Goal: Transaction & Acquisition: Book appointment/travel/reservation

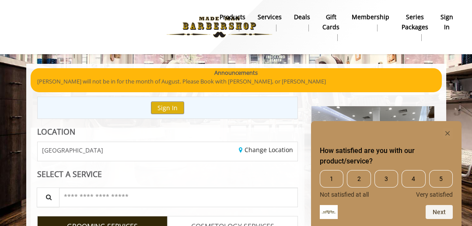
scroll to position [44, 0]
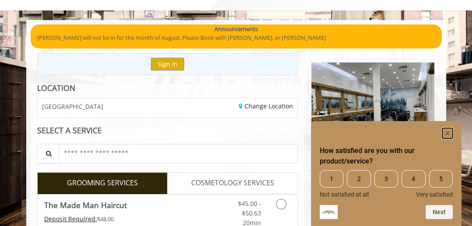
click at [449, 134] on rect "Hide survey" at bounding box center [447, 133] width 10 height 10
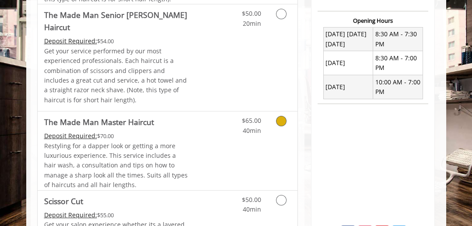
scroll to position [350, 0]
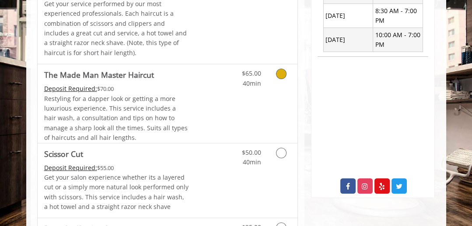
click at [247, 109] on div "$65.00 40min" at bounding box center [264, 103] width 65 height 78
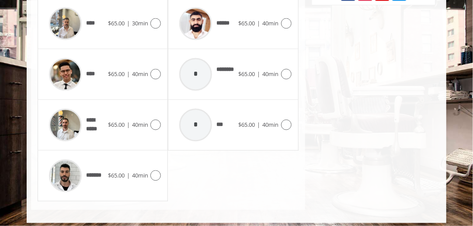
scroll to position [546, 0]
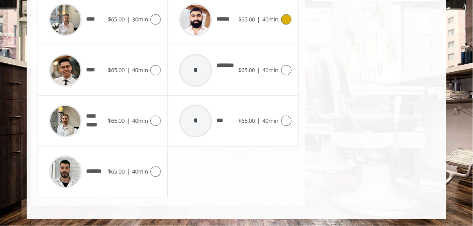
click at [281, 16] on icon at bounding box center [286, 19] width 10 height 10
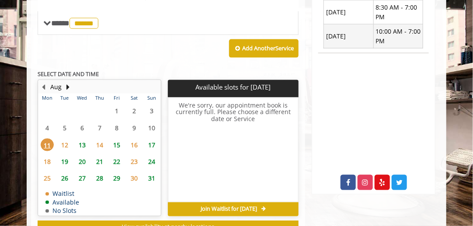
scroll to position [385, 0]
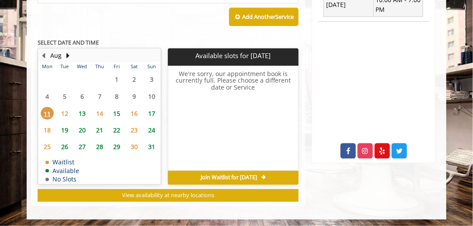
click at [246, 177] on span "Join Waitlist for [DATE]" at bounding box center [229, 177] width 56 height 7
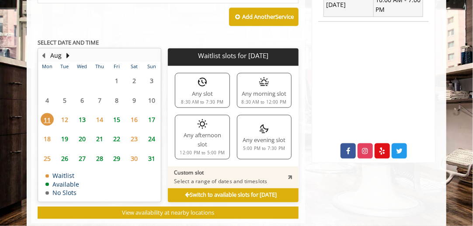
click at [249, 138] on div "Any evening slot 5:00 PM to 7:30 PM" at bounding box center [264, 137] width 55 height 44
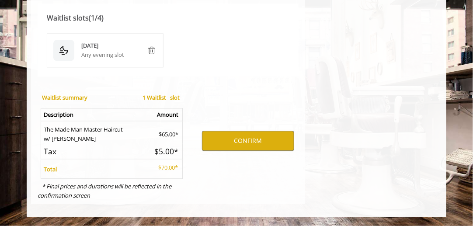
scroll to position [614, 0]
click at [237, 147] on button "CONFIRM" at bounding box center [248, 141] width 92 height 20
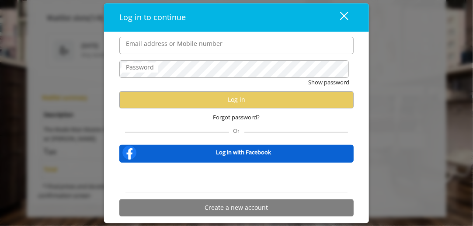
scroll to position [9, 0]
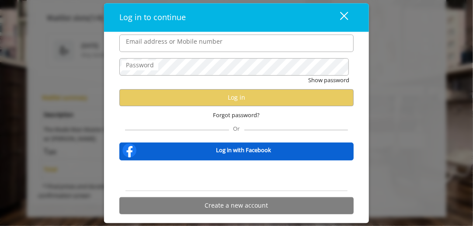
click at [348, 13] on button "close" at bounding box center [339, 17] width 30 height 18
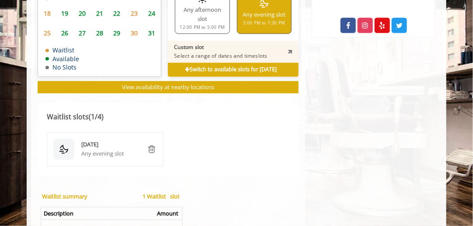
scroll to position [524, 0]
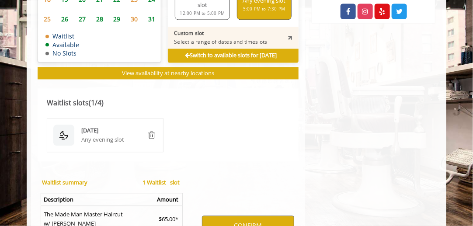
click at [272, 52] on b "Switch to available slots for Mon, Aug 11 2025" at bounding box center [231, 55] width 92 height 7
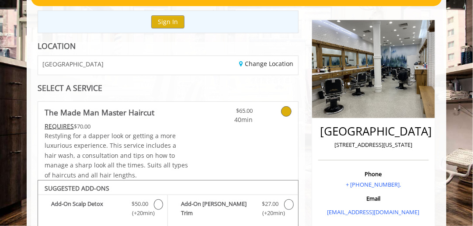
scroll to position [0, 0]
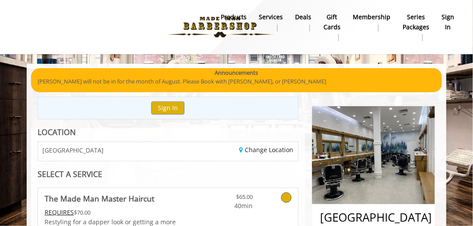
click at [206, 28] on img at bounding box center [220, 27] width 120 height 48
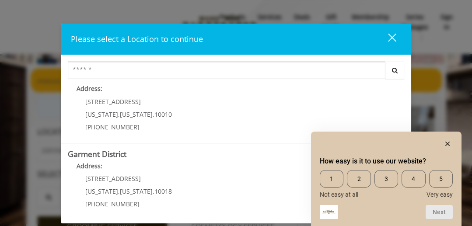
scroll to position [250, 0]
click at [449, 144] on rect "Hide survey" at bounding box center [447, 144] width 10 height 10
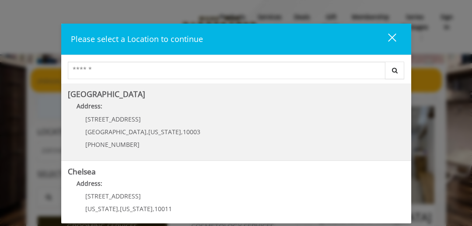
scroll to position [44, 0]
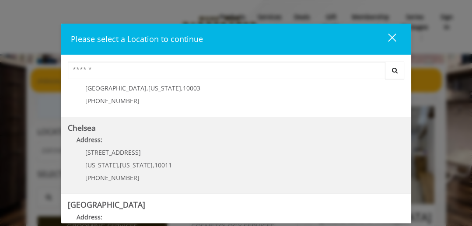
click at [156, 147] on p "Address:" at bounding box center [236, 142] width 336 height 14
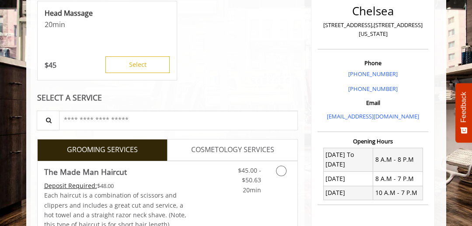
scroll to position [262, 0]
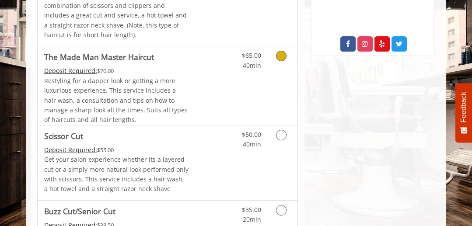
click at [284, 69] on div "$65.00 40min" at bounding box center [264, 85] width 65 height 78
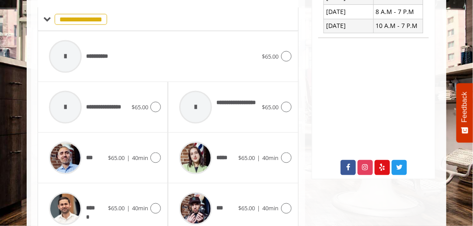
scroll to position [353, 0]
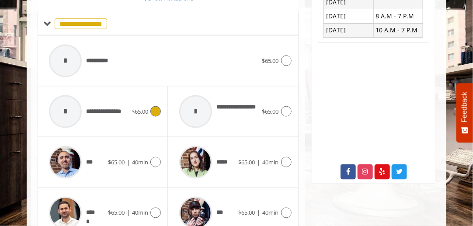
click at [156, 112] on icon at bounding box center [155, 111] width 10 height 10
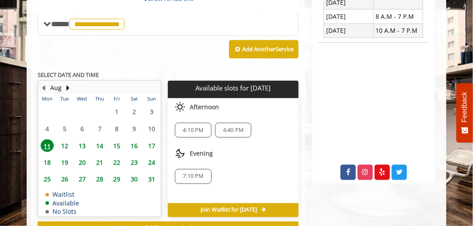
scroll to position [353, 0]
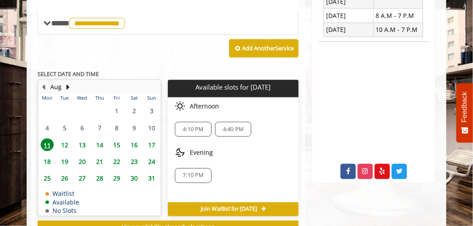
click at [231, 128] on span "4:40 PM" at bounding box center [233, 129] width 21 height 7
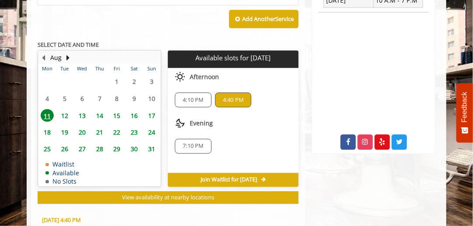
scroll to position [372, 0]
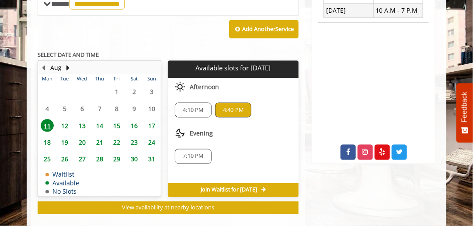
click at [202, 159] on div "7:10 PM" at bounding box center [193, 156] width 36 height 15
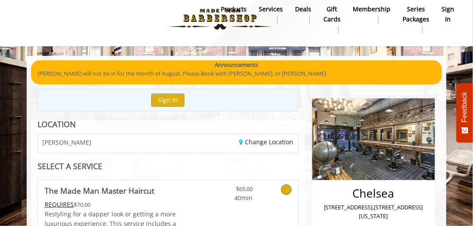
scroll to position [0, 0]
